Goal: Information Seeking & Learning: Learn about a topic

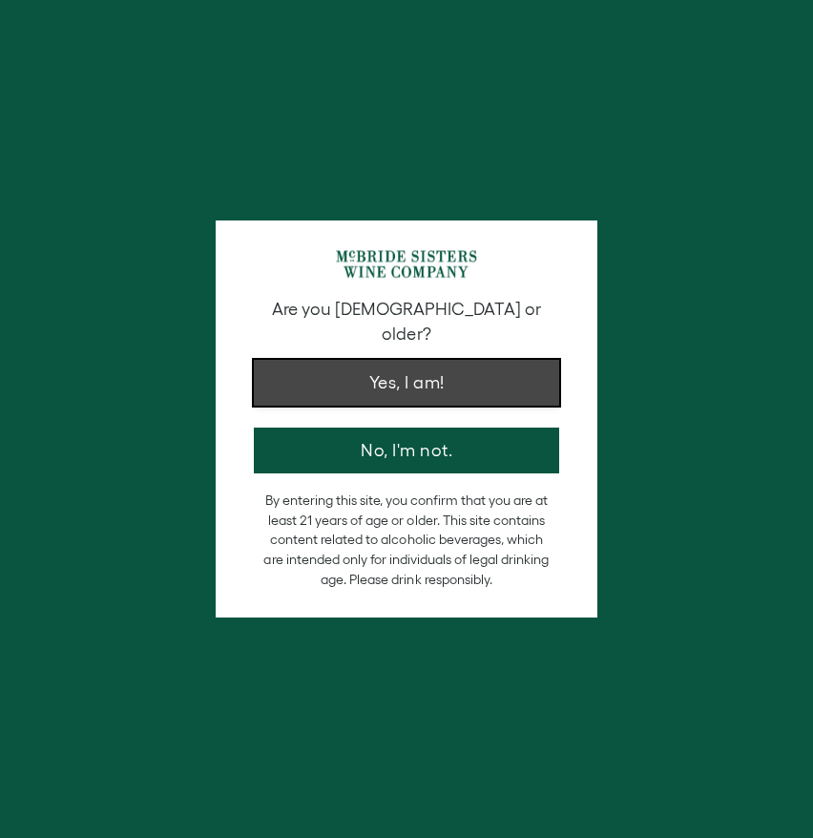
click at [452, 362] on button "Yes, I am!" at bounding box center [406, 383] width 305 height 46
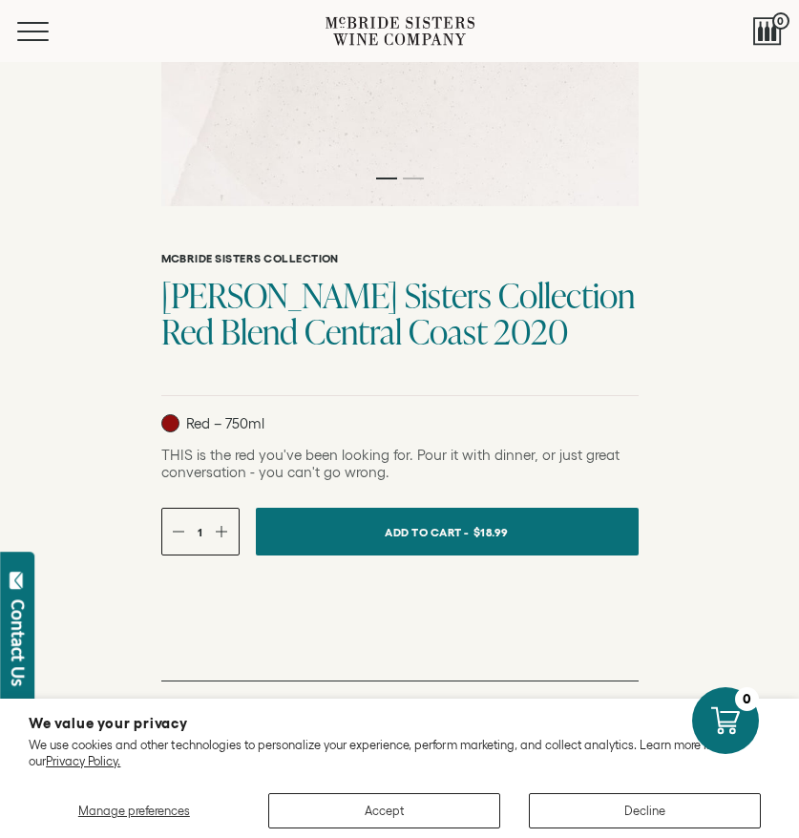
scroll to position [615, 0]
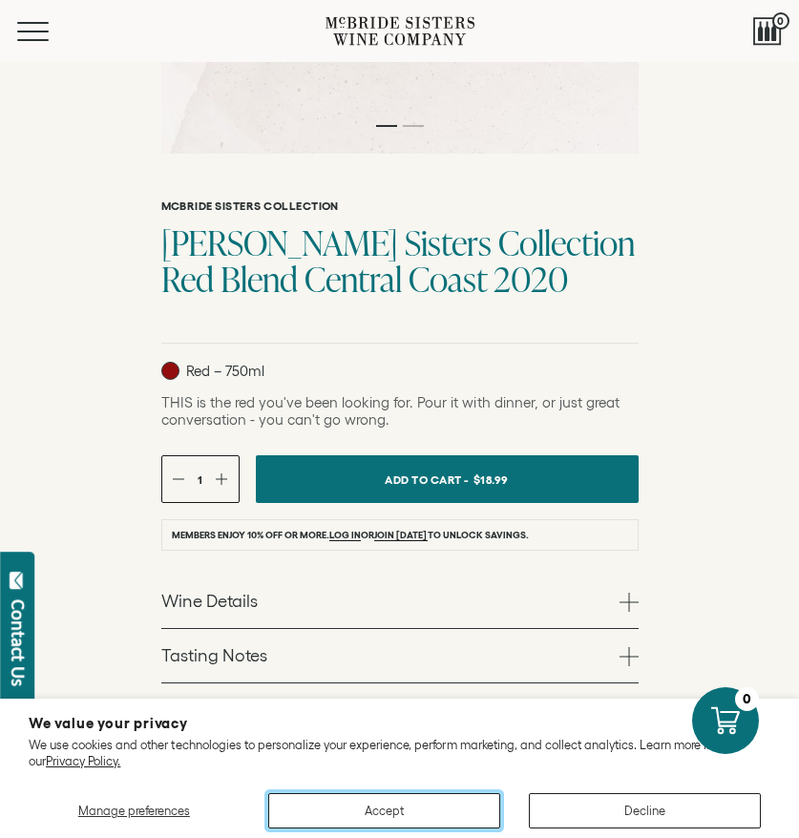
click at [422, 812] on button "Accept" at bounding box center [384, 810] width 232 height 35
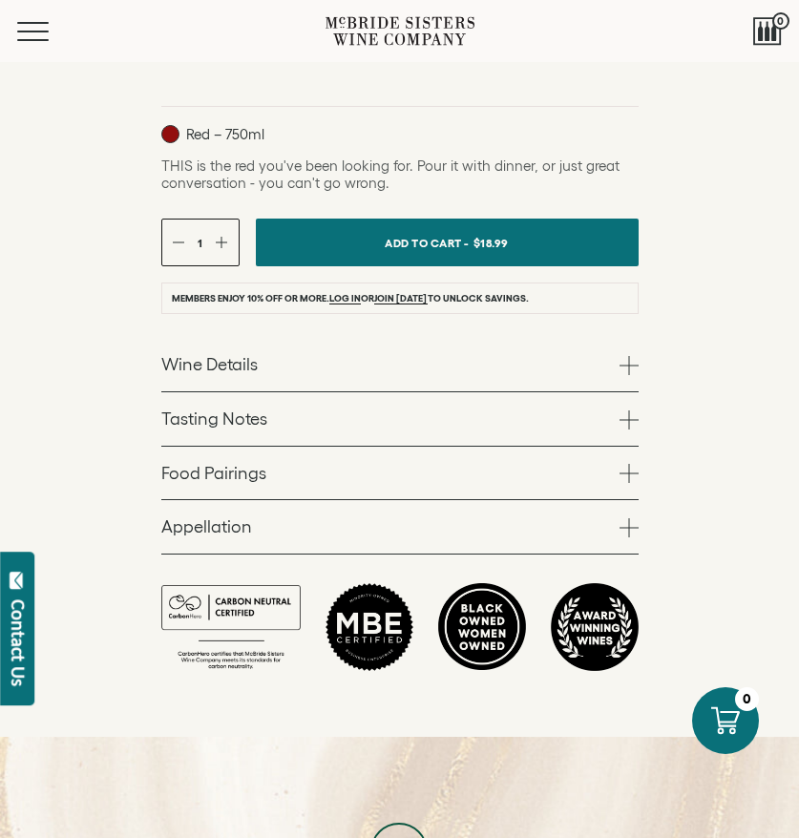
scroll to position [868, 0]
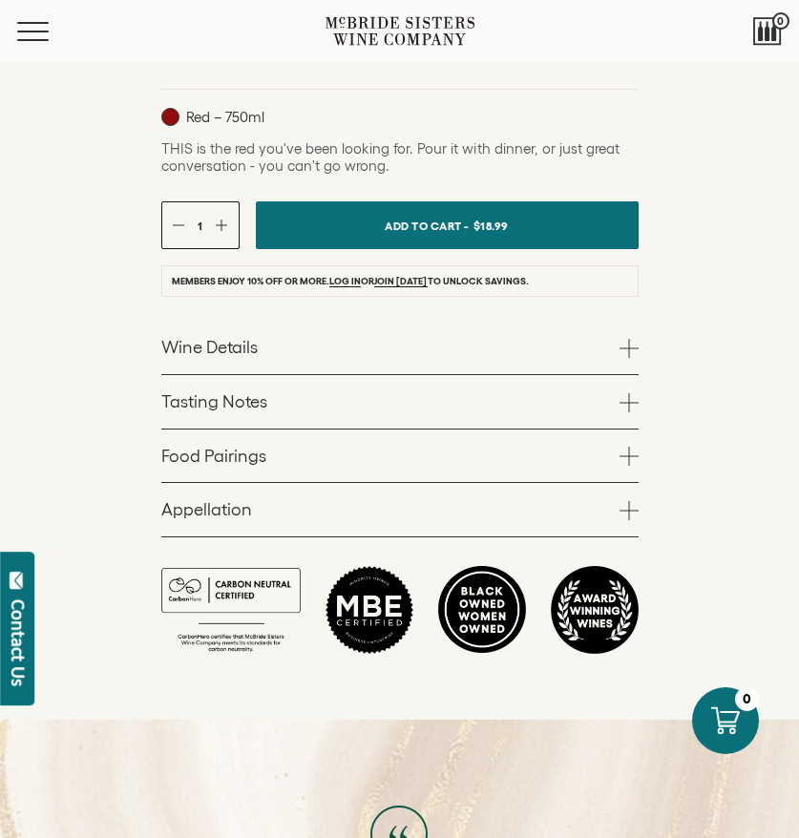
click at [468, 356] on link "Wine Details" at bounding box center [399, 347] width 477 height 53
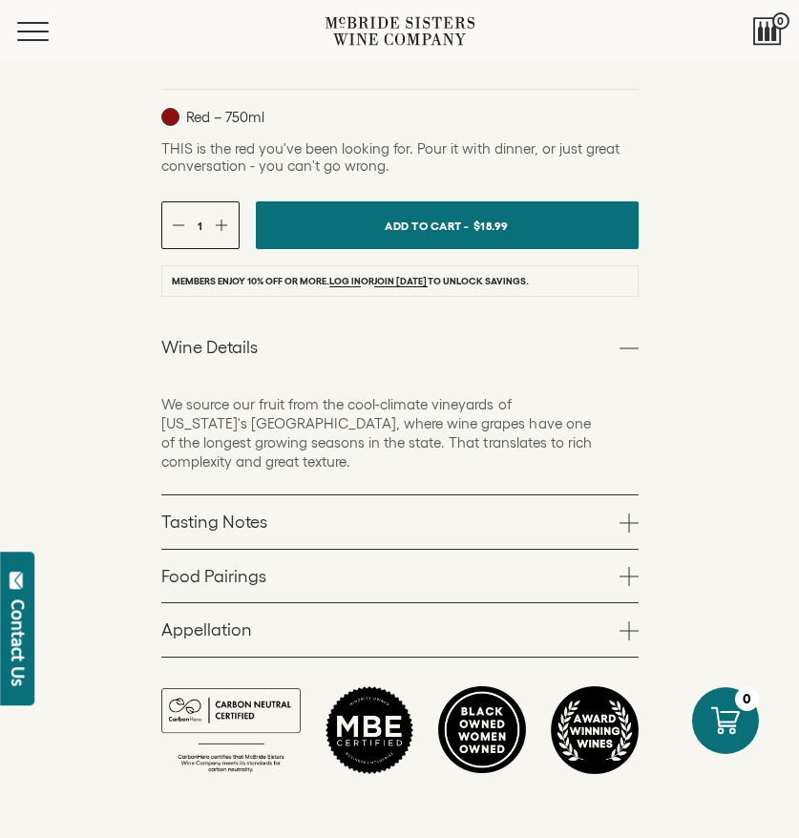
click at [605, 511] on link "Tasting Notes" at bounding box center [399, 521] width 477 height 53
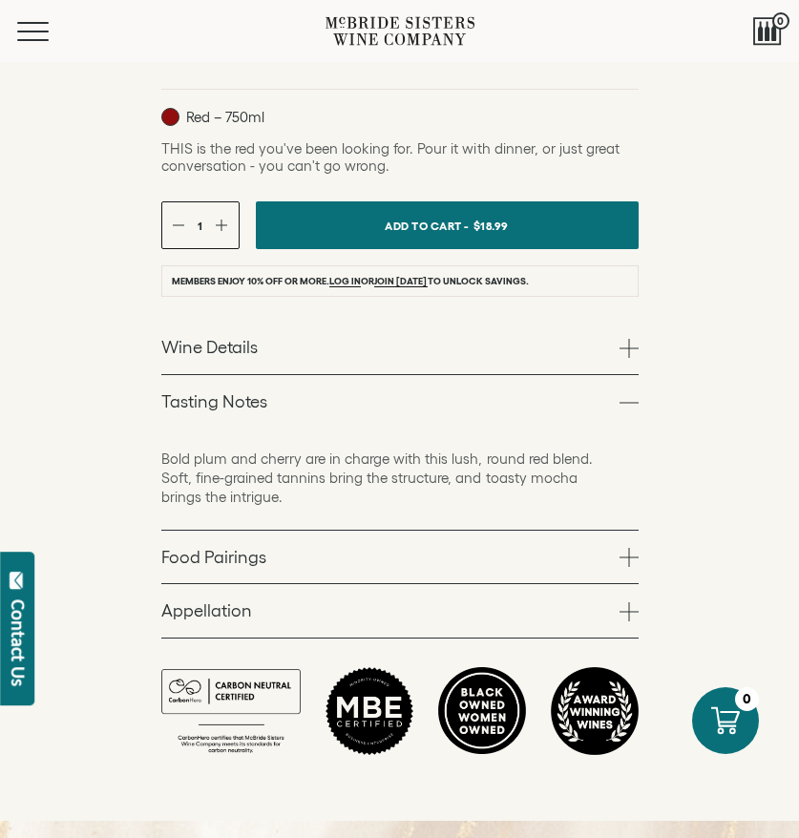
click at [623, 549] on span at bounding box center [628, 557] width 19 height 19
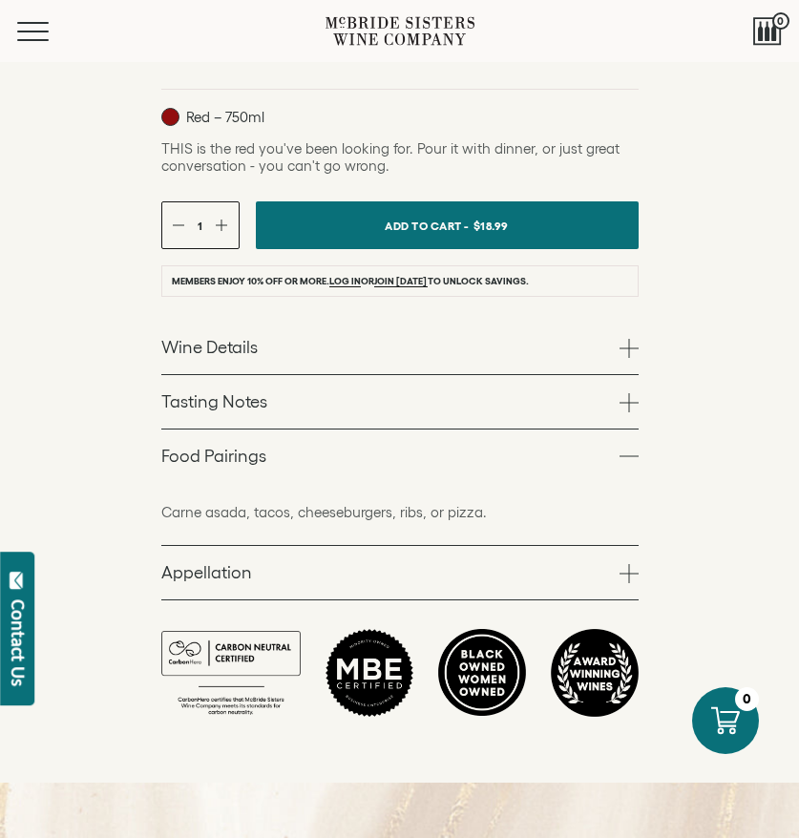
click at [635, 581] on span at bounding box center [628, 573] width 19 height 19
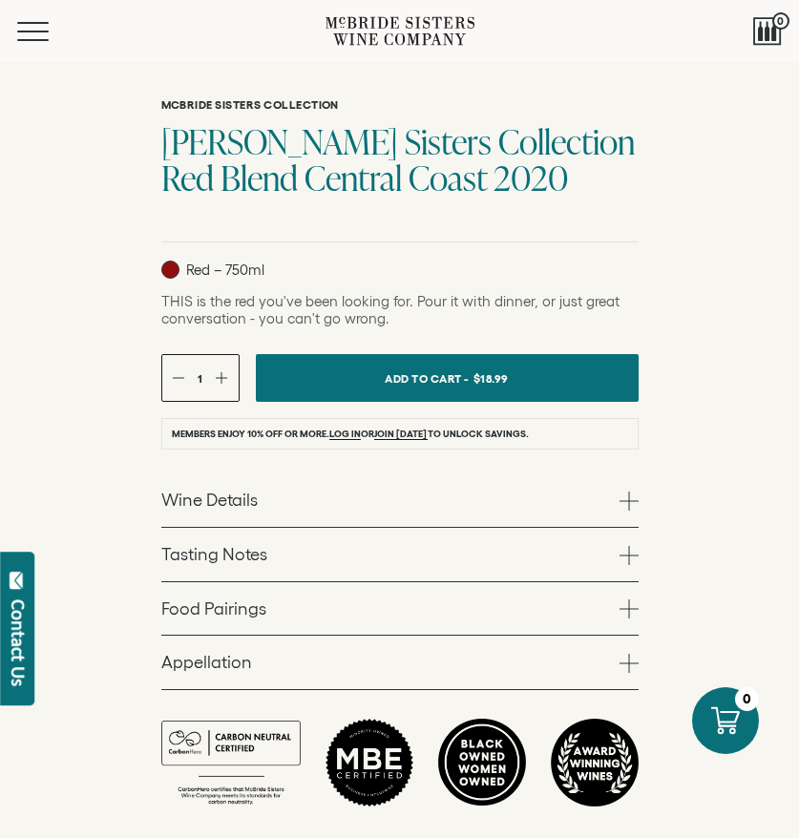
scroll to position [765, 0]
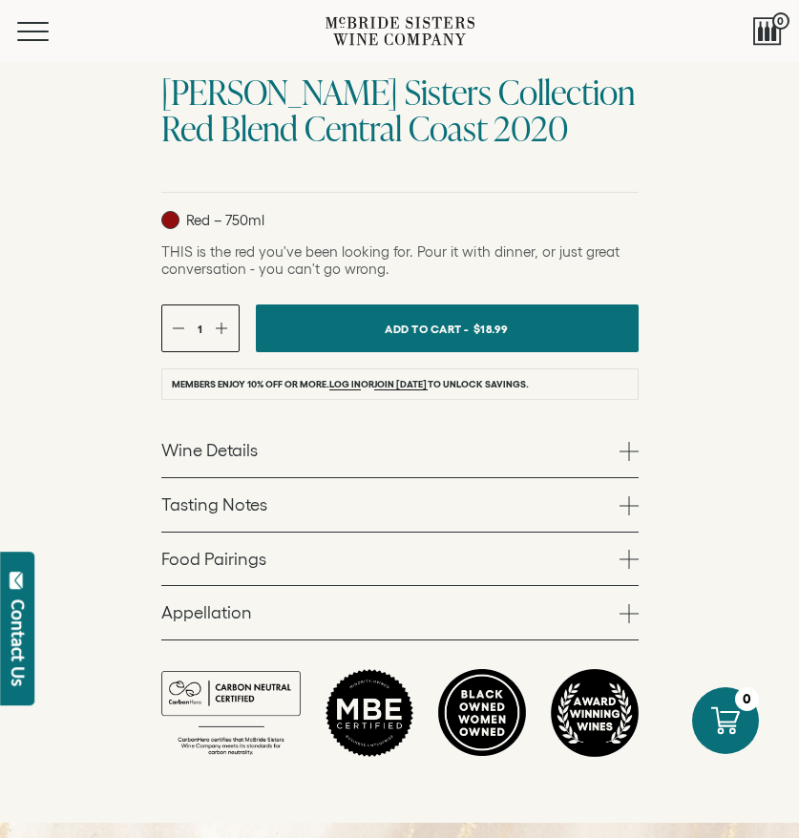
click at [624, 442] on span at bounding box center [628, 451] width 19 height 19
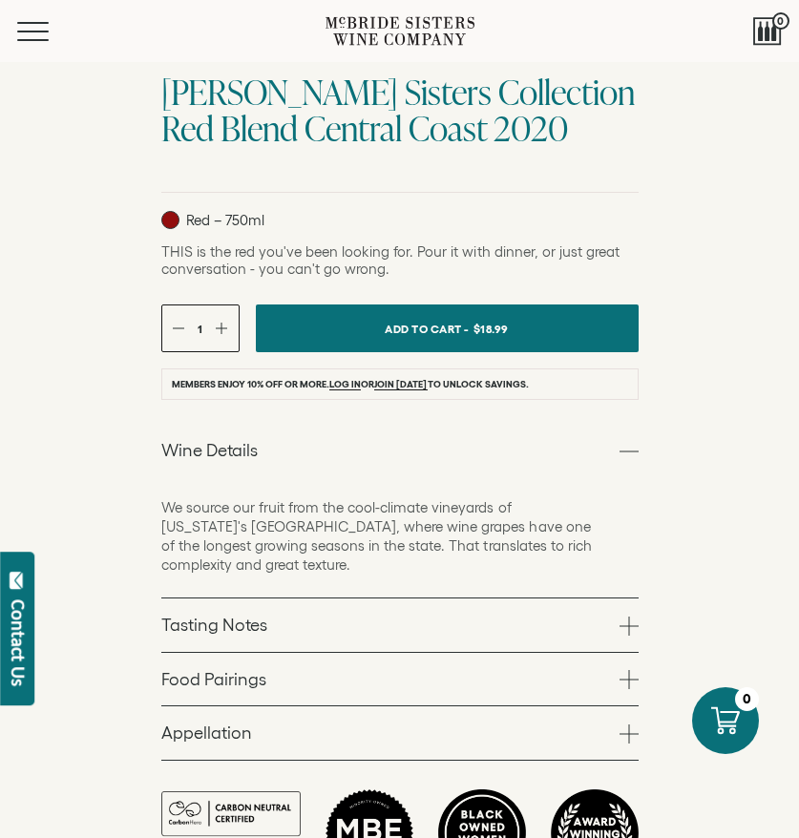
click at [622, 623] on span at bounding box center [628, 626] width 19 height 19
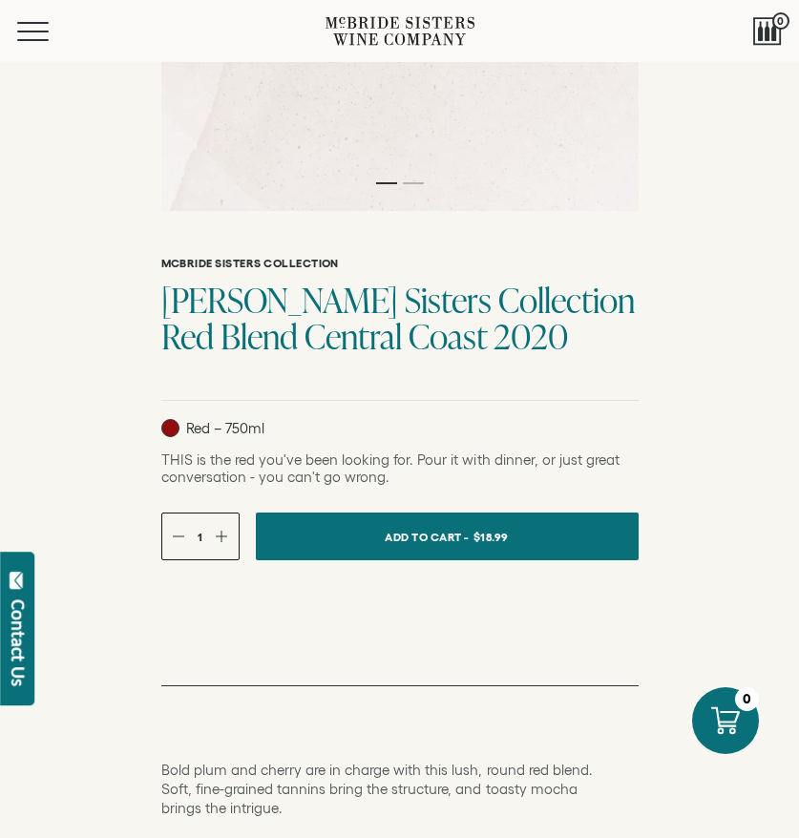
scroll to position [0, 0]
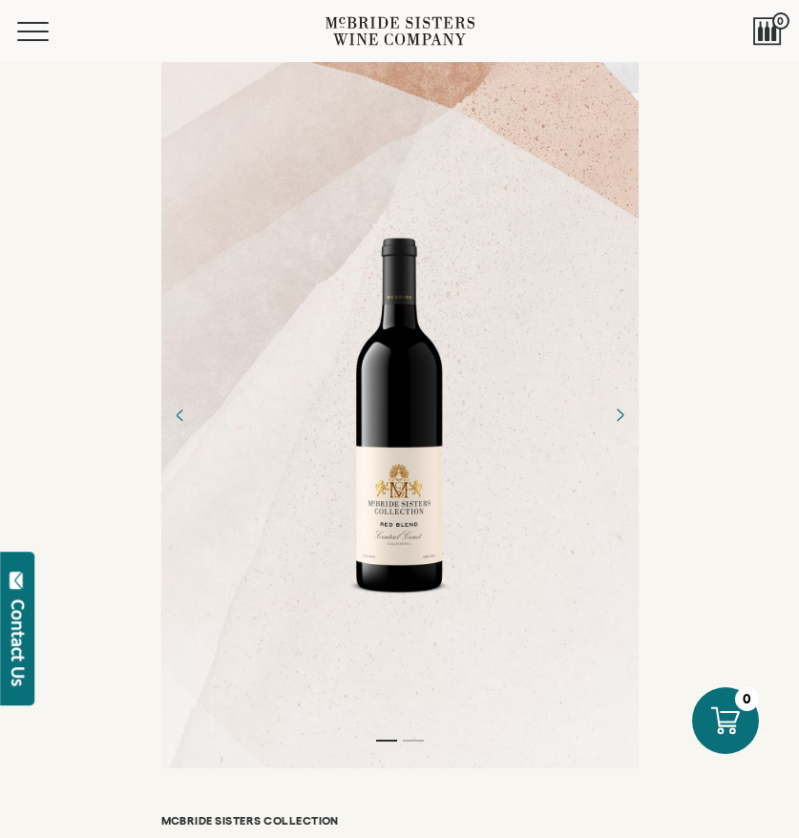
click at [614, 412] on icon "Next" at bounding box center [618, 414] width 31 height 31
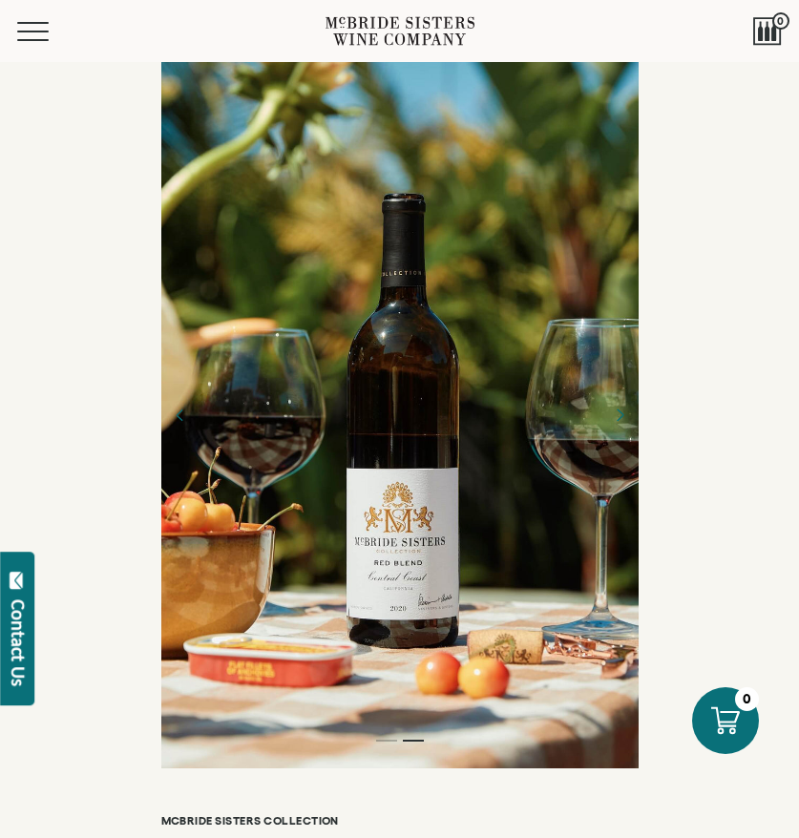
click at [621, 426] on icon "Next" at bounding box center [618, 414] width 31 height 31
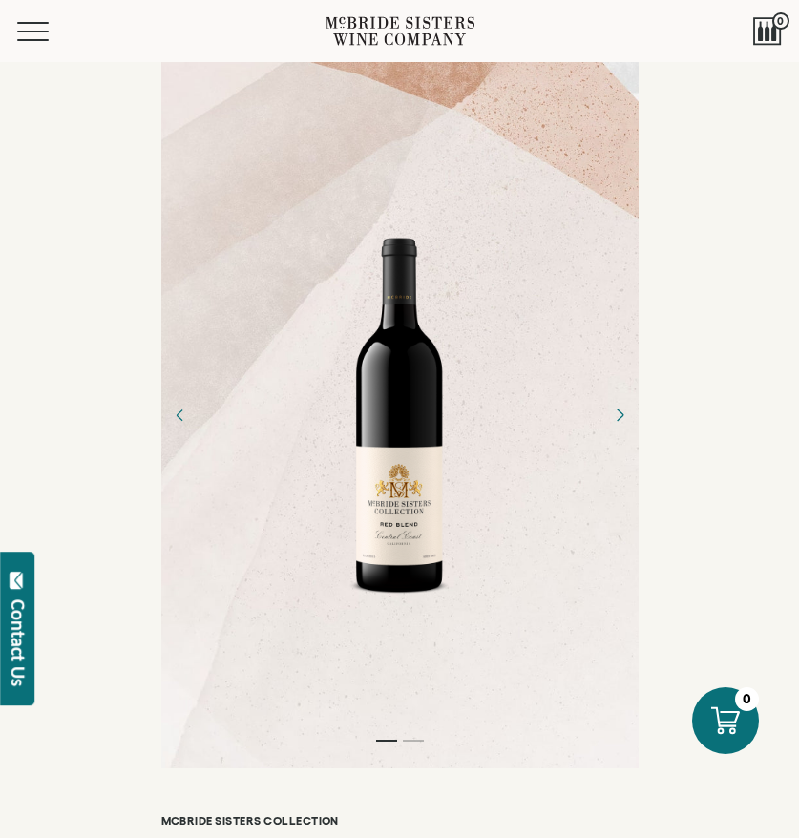
click at [621, 426] on icon "Next" at bounding box center [618, 414] width 31 height 31
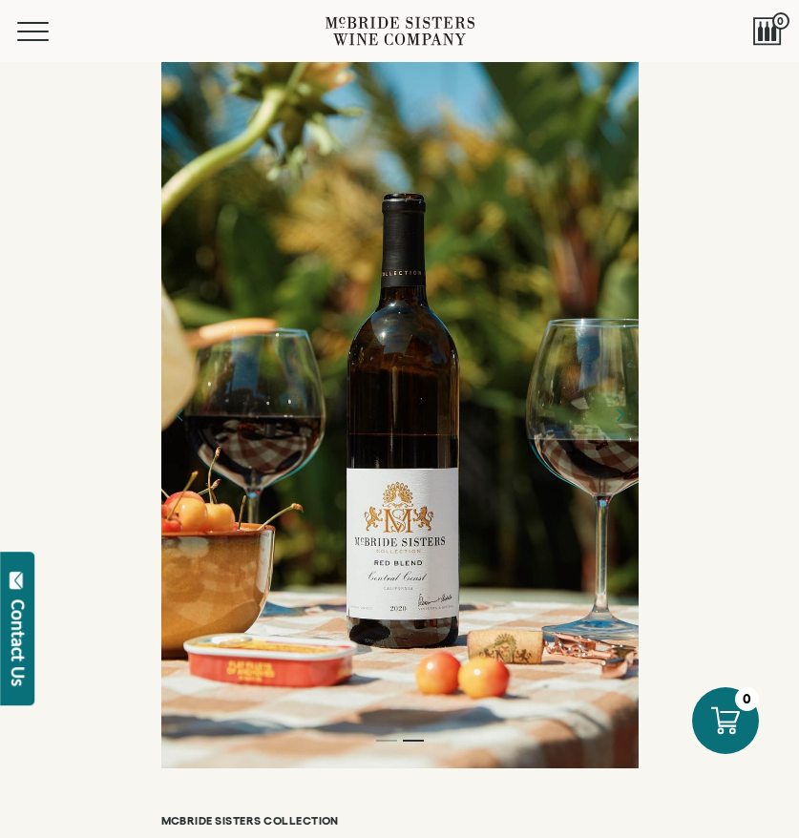
click at [621, 421] on icon "Next" at bounding box center [618, 414] width 31 height 31
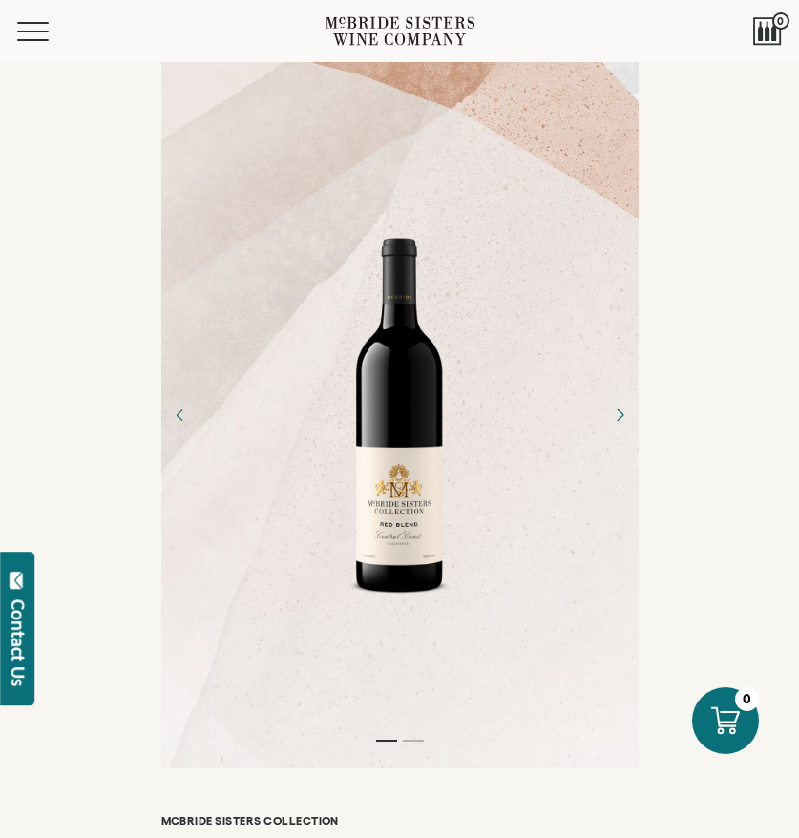
click at [620, 420] on icon "Next" at bounding box center [618, 414] width 31 height 31
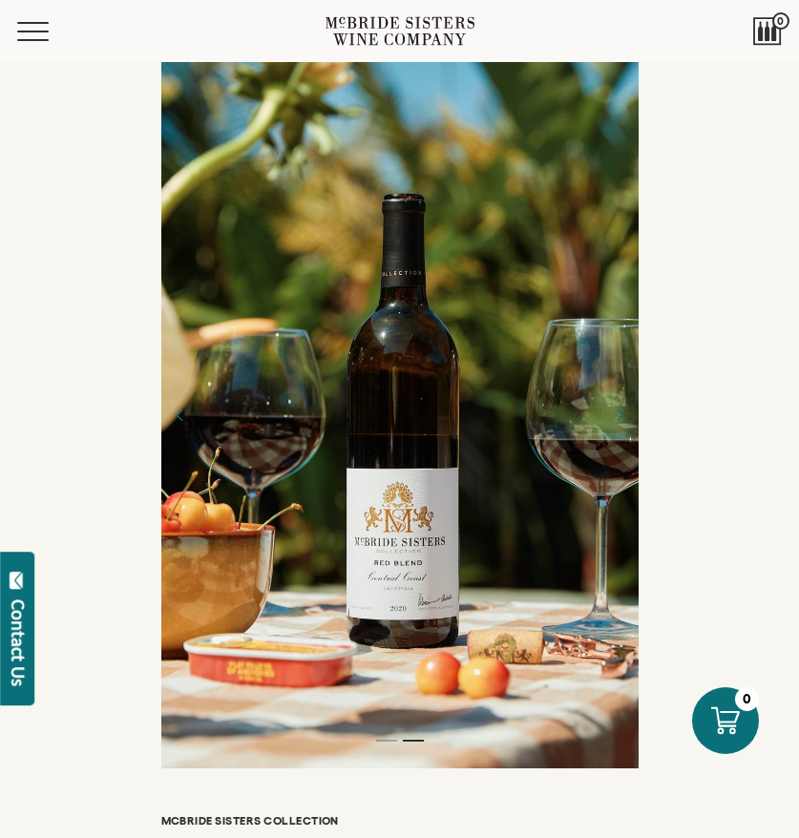
click at [755, 549] on div at bounding box center [399, 414] width 799 height 707
